Goal: Task Accomplishment & Management: Use online tool/utility

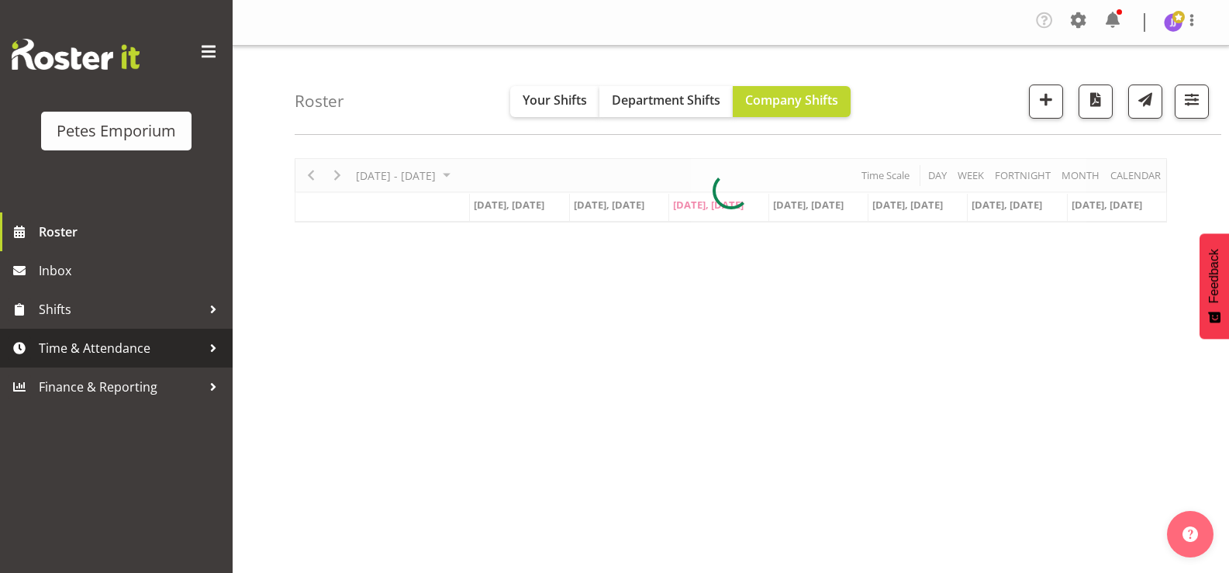
click at [90, 347] on span "Time & Attendance" at bounding box center [120, 348] width 163 height 23
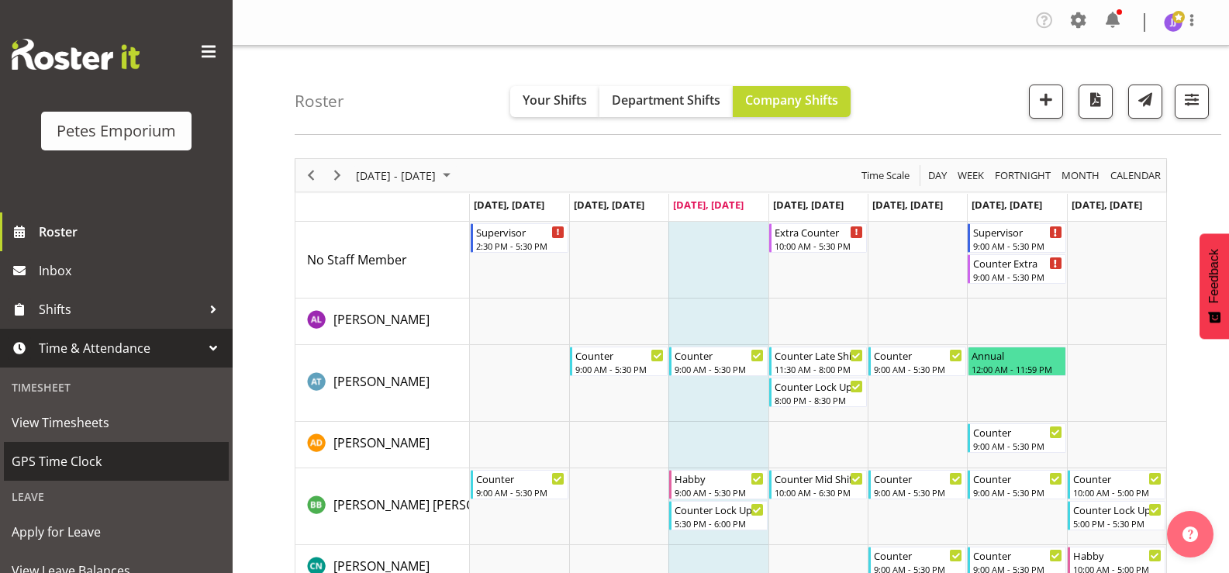
click at [88, 467] on span "GPS Time Clock" at bounding box center [116, 461] width 209 height 23
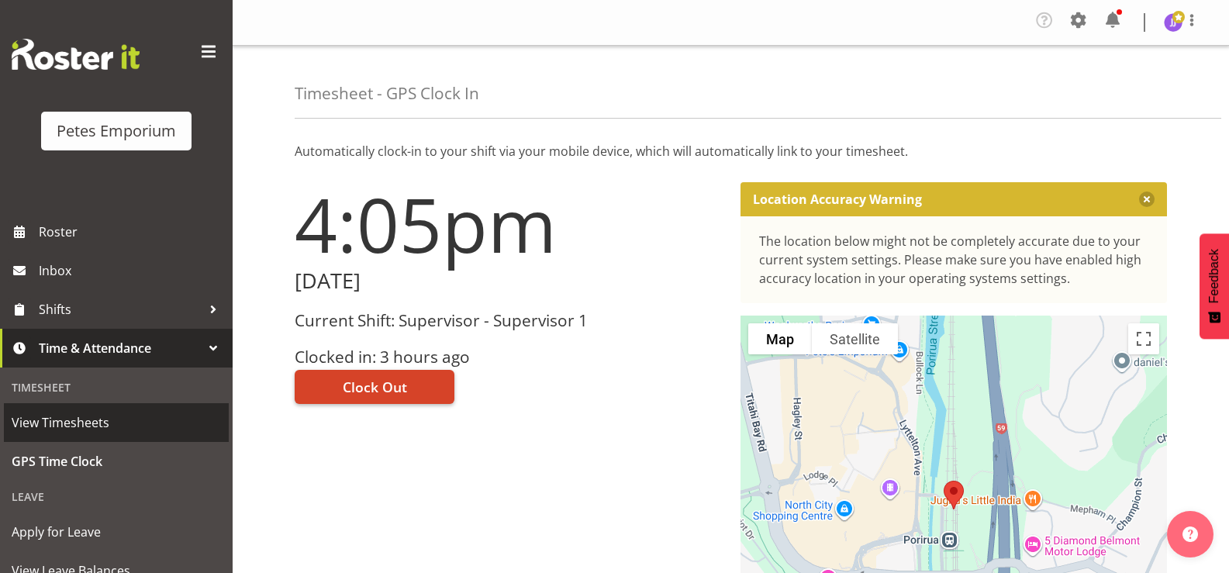
click at [395, 375] on button "Clock Out" at bounding box center [375, 387] width 160 height 34
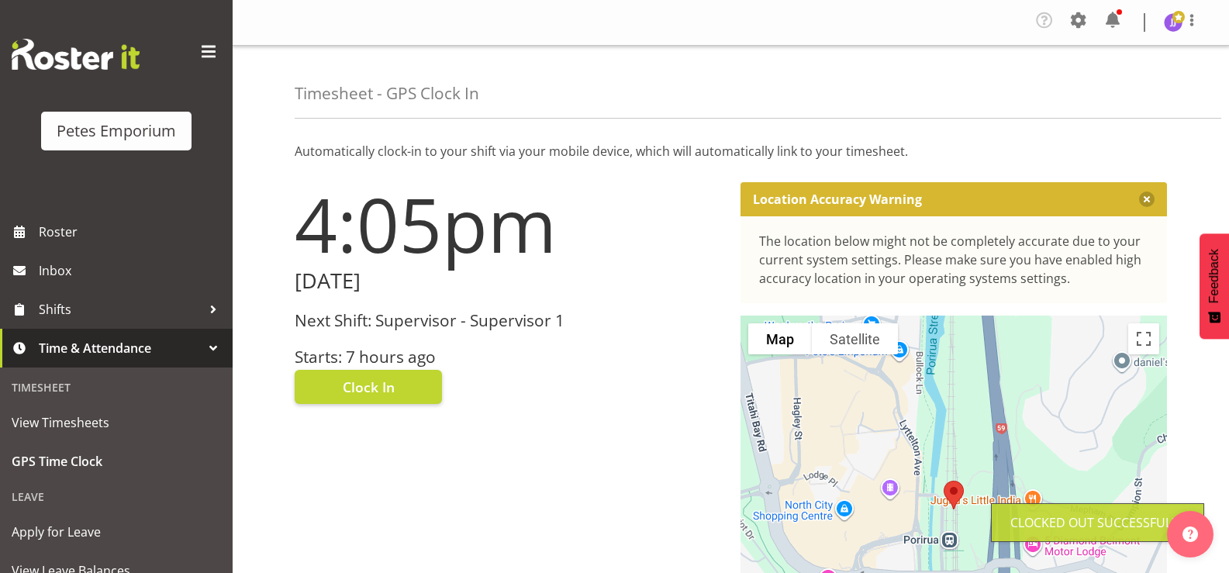
click at [1175, 28] on img at bounding box center [1173, 22] width 19 height 19
click at [1104, 86] on link "Log Out" at bounding box center [1126, 85] width 149 height 28
